Goal: Participate in discussion: Engage in conversation with other users on a specific topic

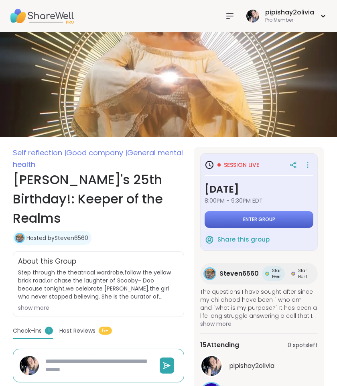
click at [252, 226] on button "Enter group" at bounding box center [259, 219] width 109 height 17
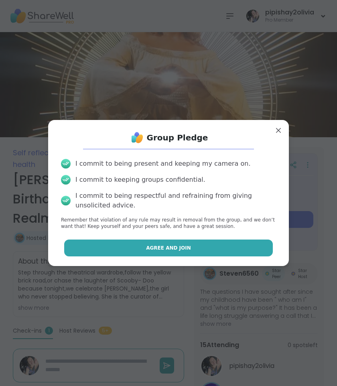
click at [244, 242] on button "Agree and Join" at bounding box center [168, 248] width 209 height 17
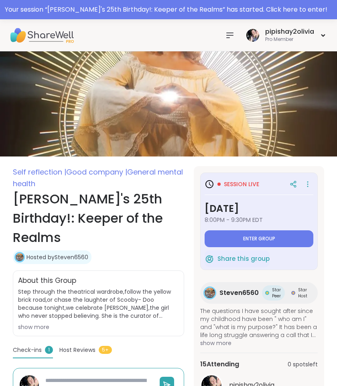
type textarea "*"
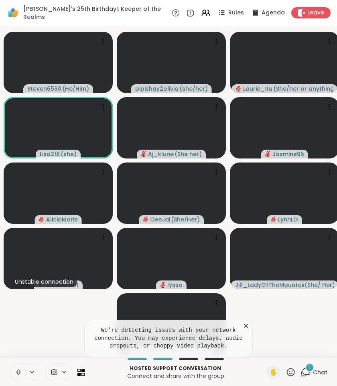
click at [24, 376] on button at bounding box center [17, 372] width 15 height 17
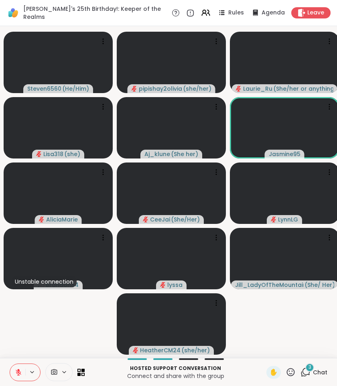
click at [304, 369] on icon at bounding box center [306, 372] width 10 height 10
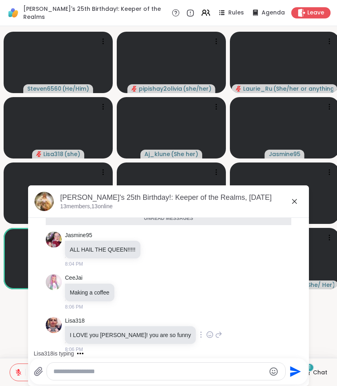
scroll to position [538, 0]
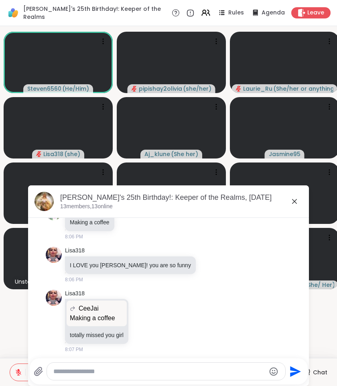
drag, startPoint x: 124, startPoint y: 345, endPoint x: 292, endPoint y: 202, distance: 220.5
click at [292, 202] on icon at bounding box center [295, 202] width 10 height 10
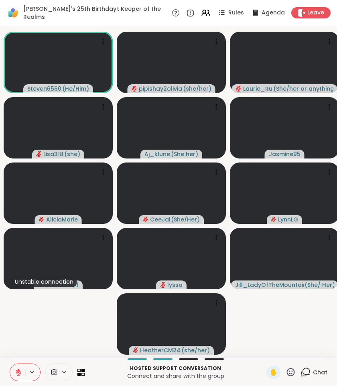
click at [16, 372] on icon at bounding box center [18, 372] width 7 height 7
click at [18, 370] on icon at bounding box center [18, 372] width 7 height 7
click at [292, 373] on icon at bounding box center [291, 372] width 10 height 10
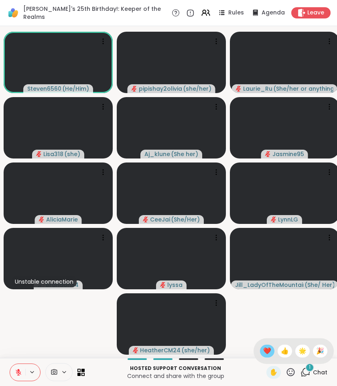
click at [269, 349] on span "❤️" at bounding box center [267, 352] width 8 height 10
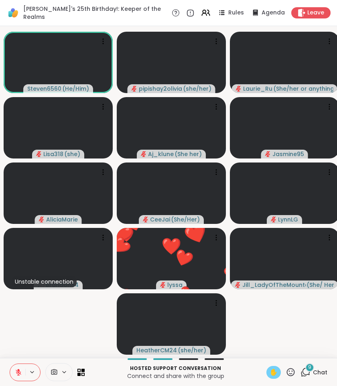
click at [275, 368] on span "✋" at bounding box center [274, 373] width 8 height 10
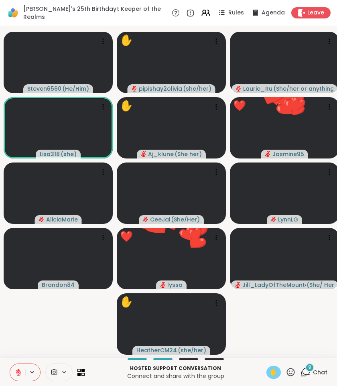
click at [306, 372] on icon at bounding box center [306, 372] width 10 height 10
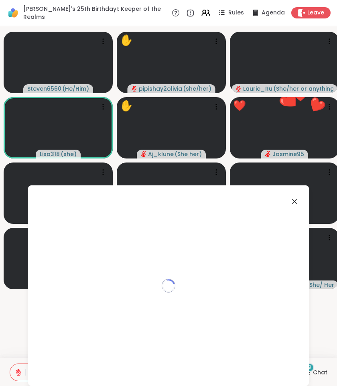
click at [306, 372] on div "Loading..." at bounding box center [168, 286] width 281 height 201
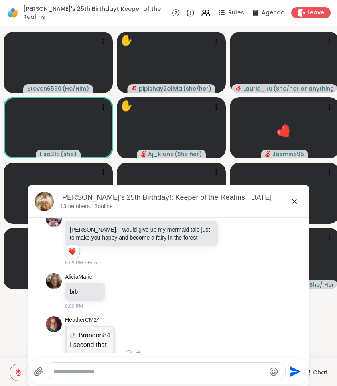
scroll to position [1028, 0]
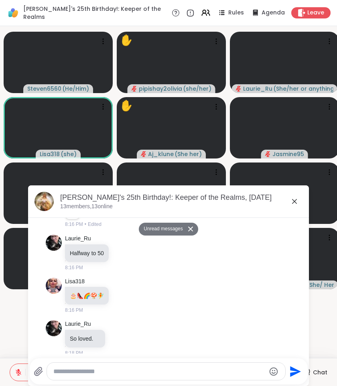
click at [295, 200] on icon at bounding box center [295, 202] width 10 height 10
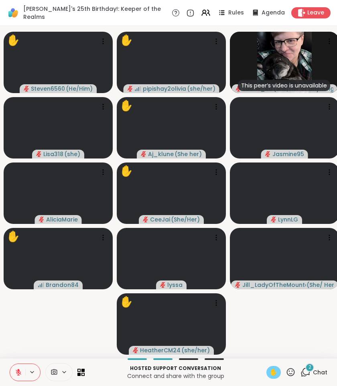
click at [308, 368] on div "2" at bounding box center [310, 367] width 9 height 9
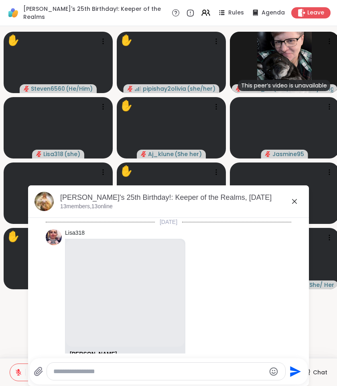
scroll to position [1152, 0]
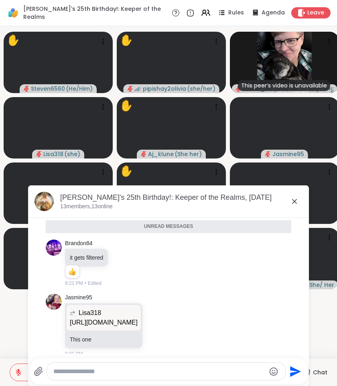
click at [295, 203] on icon at bounding box center [295, 202] width 10 height 10
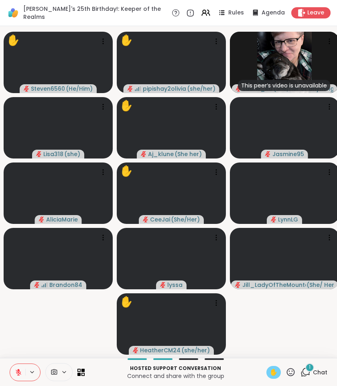
click at [312, 369] on div "1" at bounding box center [310, 367] width 9 height 9
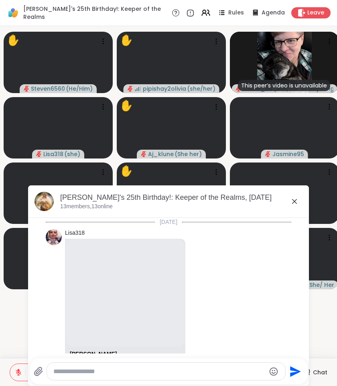
scroll to position [1194, 0]
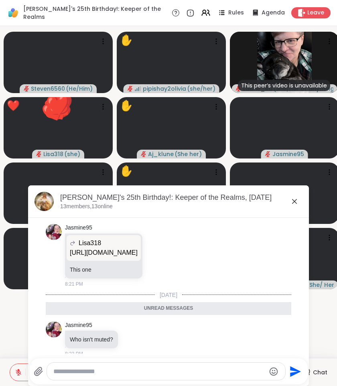
click at [297, 204] on icon at bounding box center [295, 202] width 10 height 10
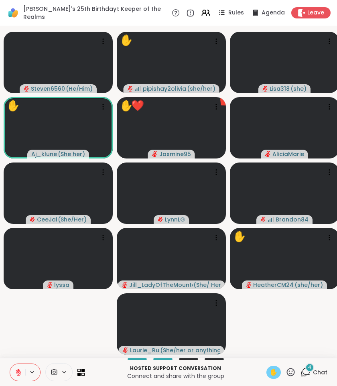
click at [24, 368] on button at bounding box center [17, 372] width 15 height 17
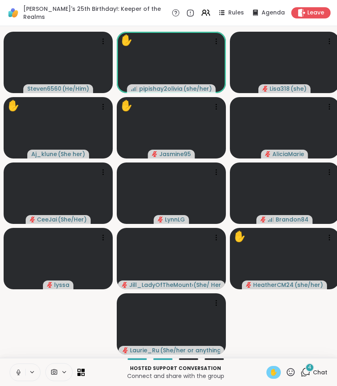
click at [17, 373] on icon at bounding box center [18, 372] width 7 height 7
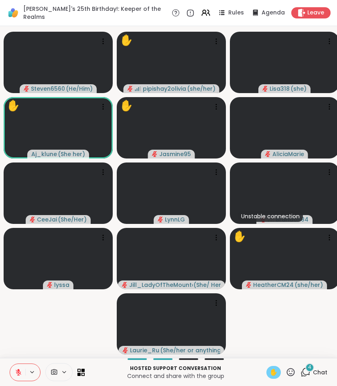
click at [306, 375] on icon at bounding box center [306, 372] width 10 height 10
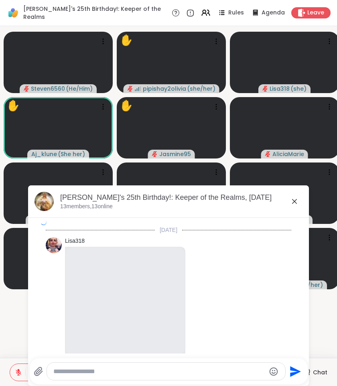
scroll to position [1443, 0]
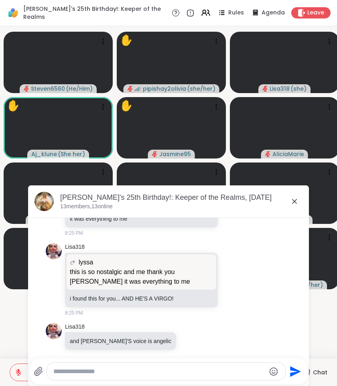
click at [175, 370] on textarea "Type your message" at bounding box center [159, 372] width 212 height 8
paste textarea "**********"
type textarea "**********"
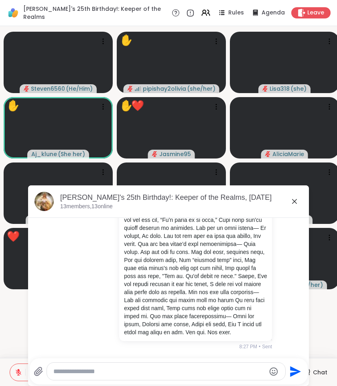
scroll to position [1699, 0]
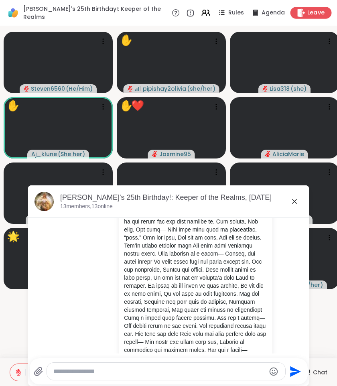
click at [315, 10] on span "Leave" at bounding box center [317, 13] width 18 height 8
click at [312, 14] on span "Leave" at bounding box center [317, 13] width 18 height 8
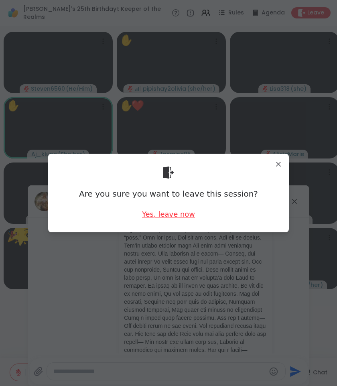
click at [179, 213] on div "Yes, leave now" at bounding box center [168, 214] width 53 height 10
